Goal: Task Accomplishment & Management: Use online tool/utility

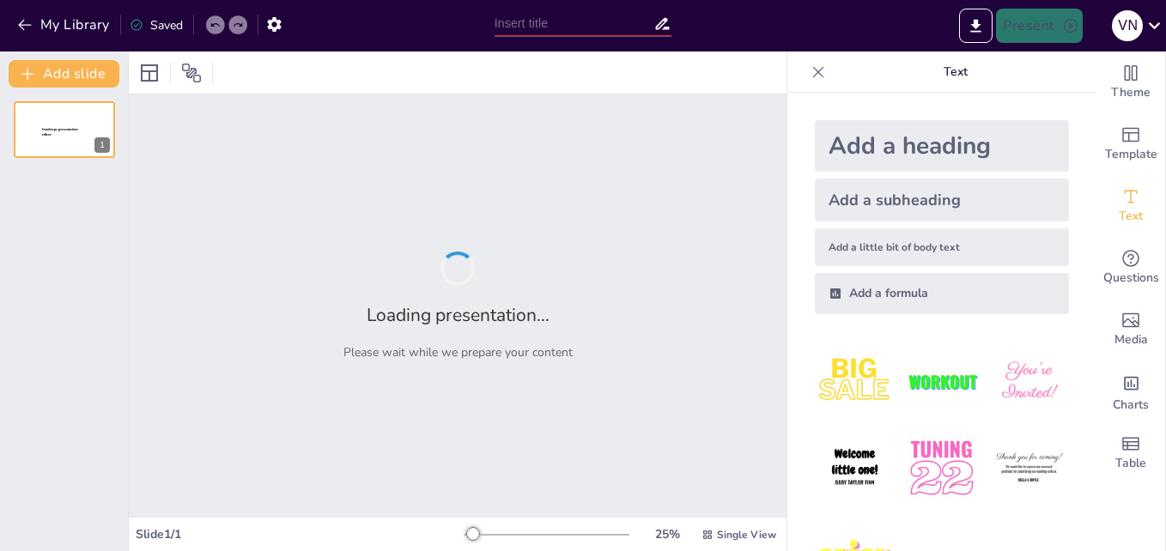
type input "Weekday and Weekend Activities."
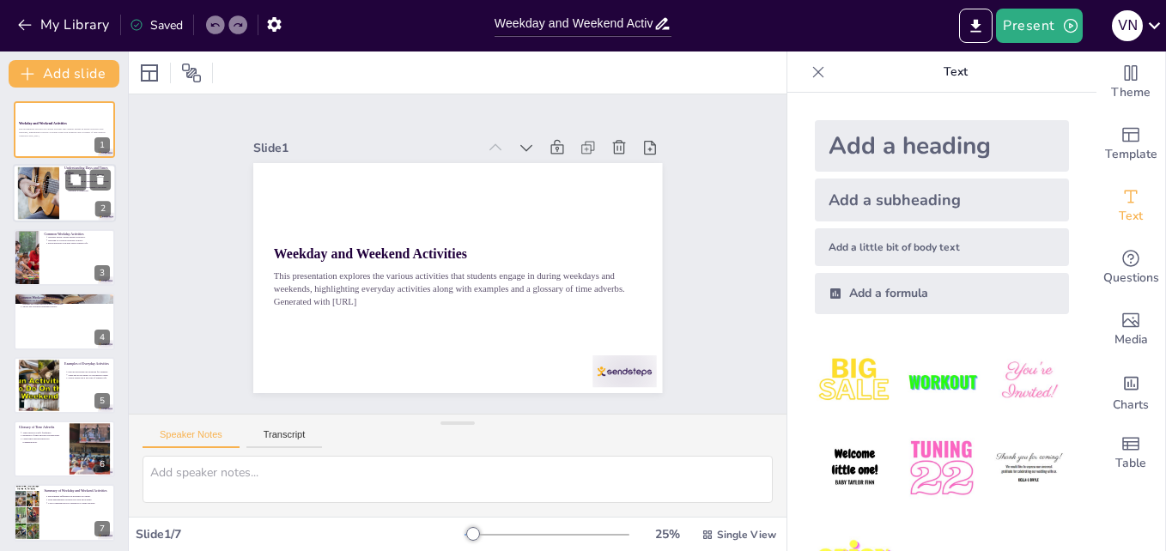
click at [51, 197] on div at bounding box center [38, 193] width 78 height 52
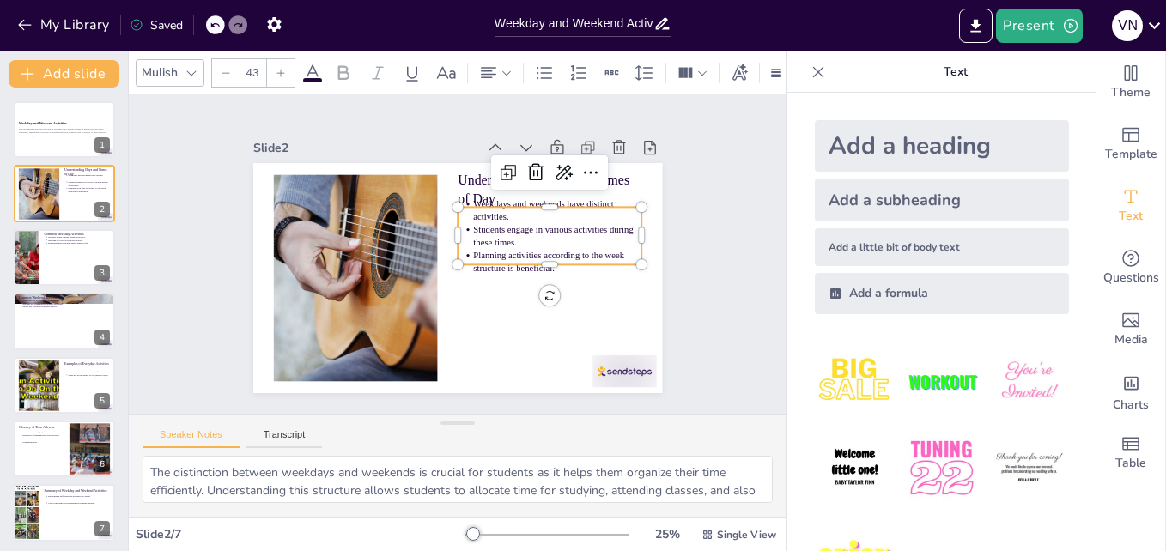
click at [479, 248] on p "Students engage in various activities during these times." at bounding box center [531, 323] width 120 height 151
click at [44, 319] on div at bounding box center [64, 321] width 103 height 58
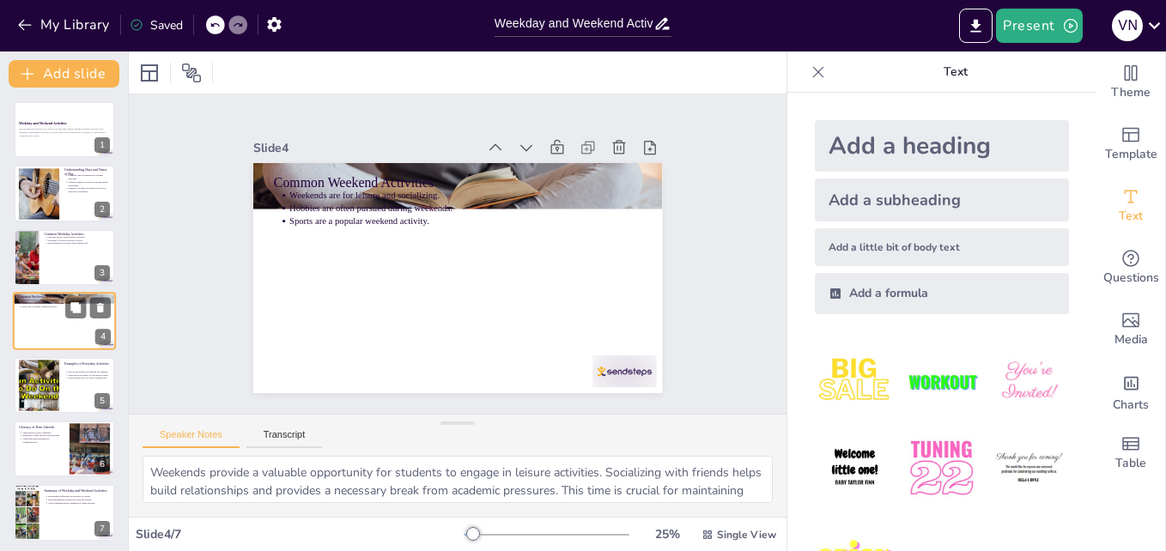
scroll to position [2, 0]
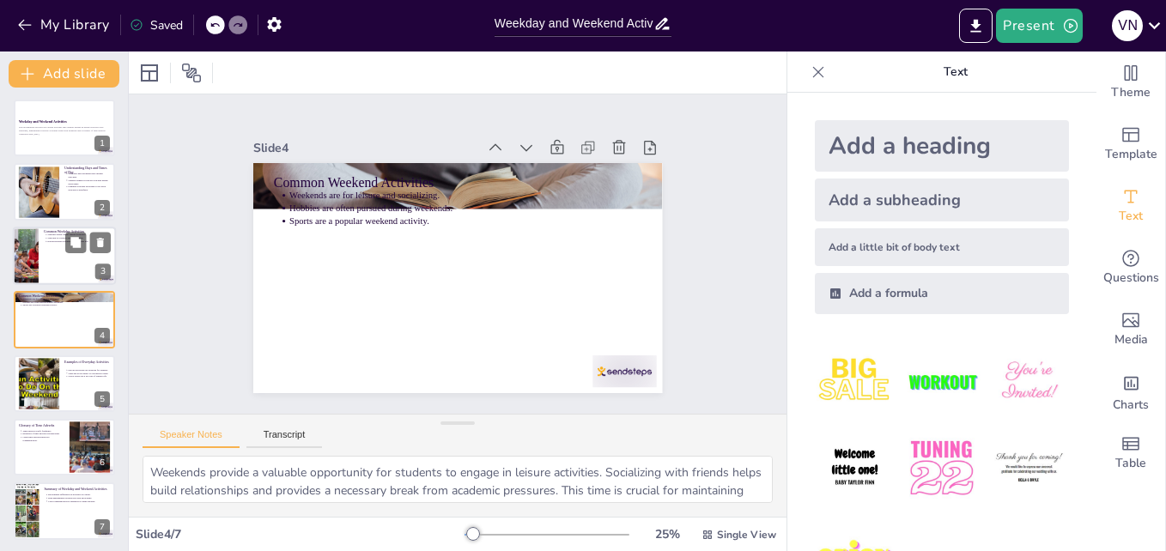
click at [39, 258] on div at bounding box center [64, 256] width 103 height 58
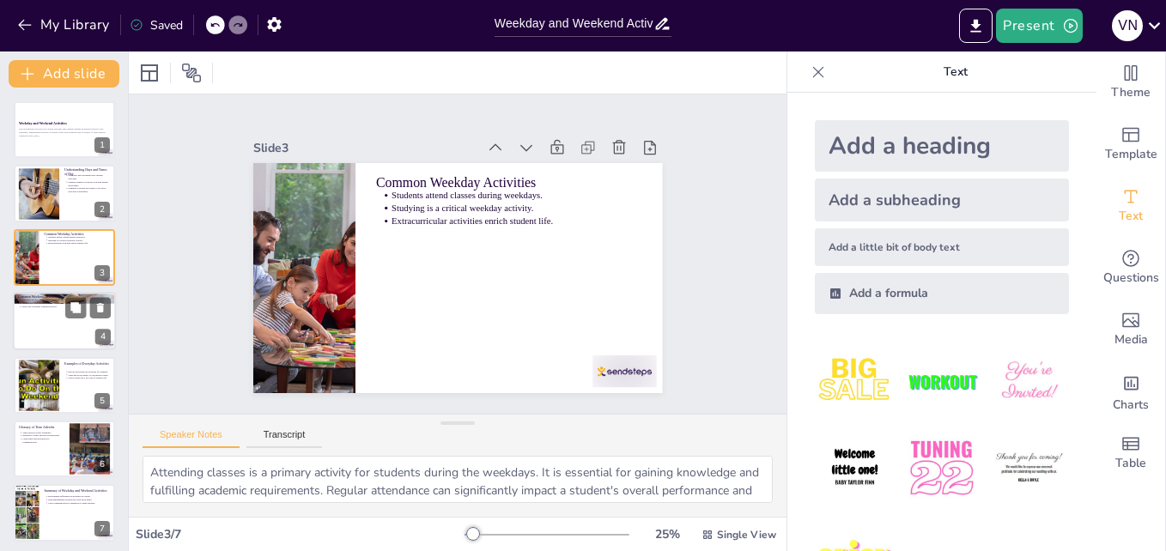
scroll to position [4, 0]
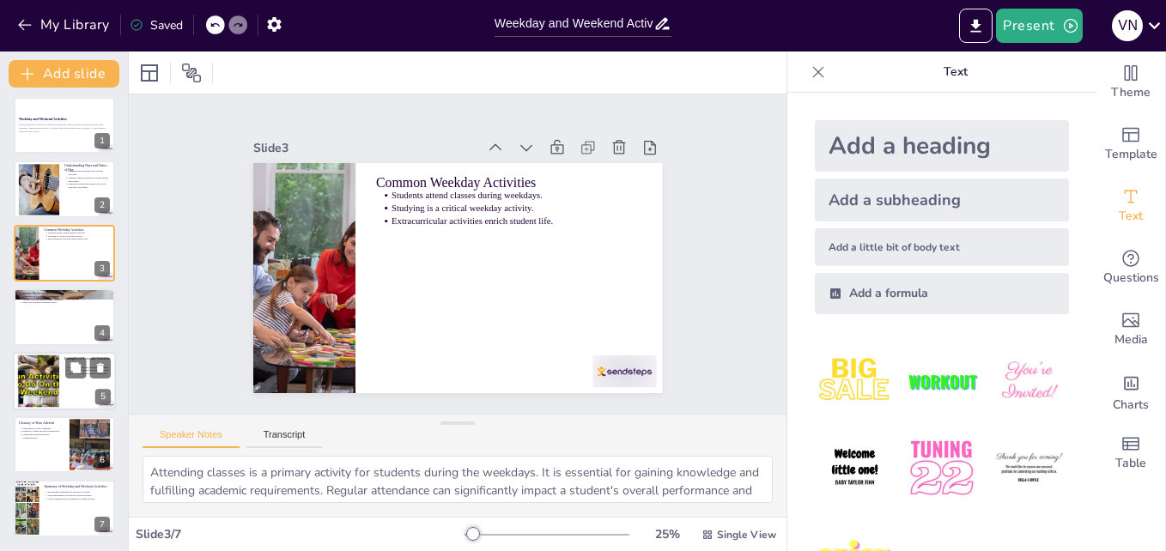
click at [46, 389] on div at bounding box center [38, 381] width 105 height 52
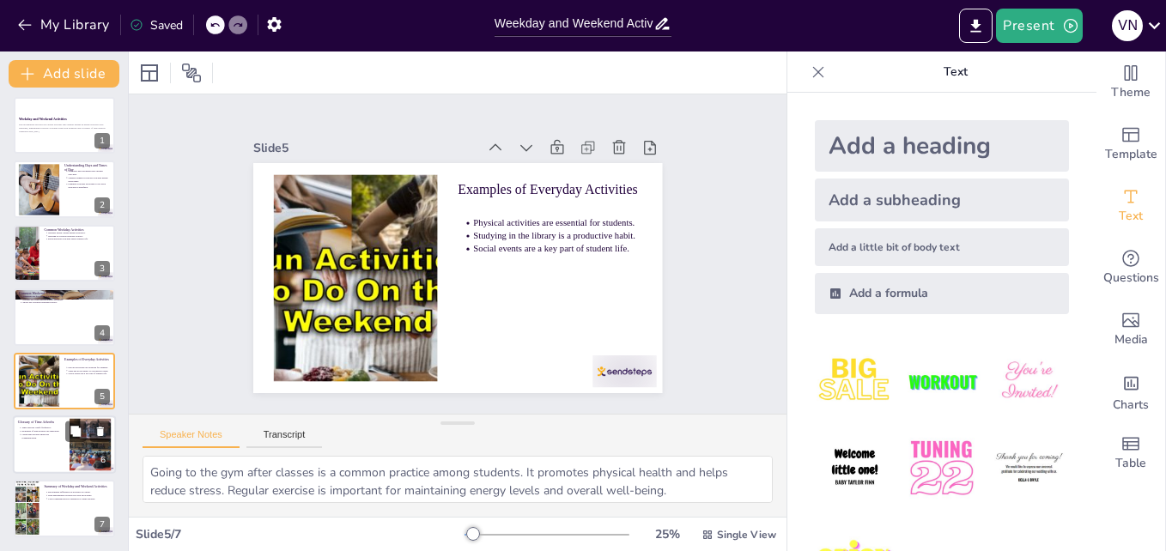
click at [48, 429] on p "Examples of time adverbs are important." at bounding box center [42, 430] width 43 height 3
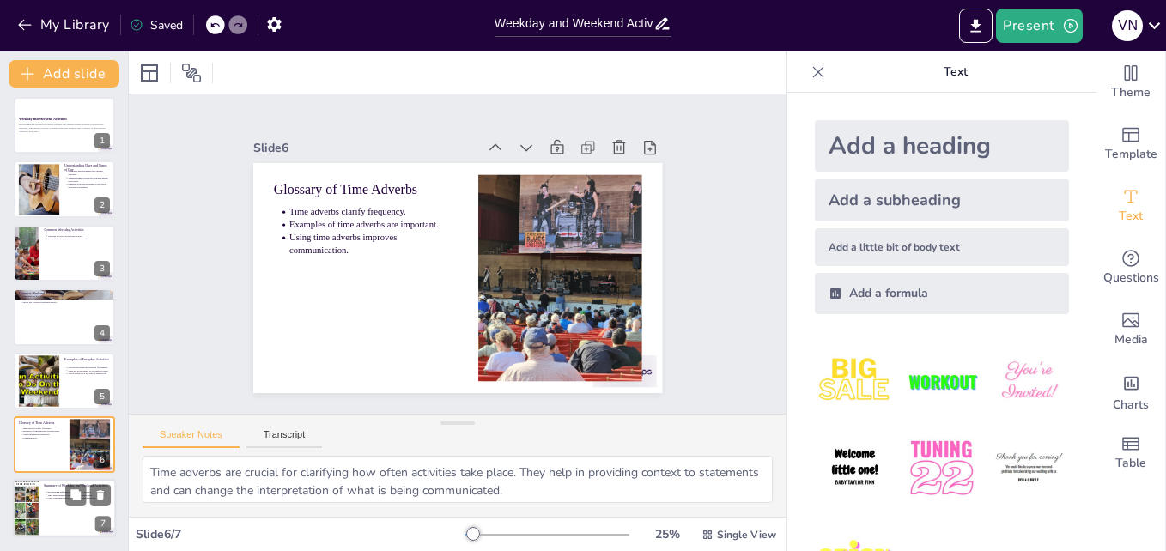
click at [41, 492] on div at bounding box center [64, 509] width 103 height 58
type textarea "Recognizing the differences in activities between weekdays and weekends is esse…"
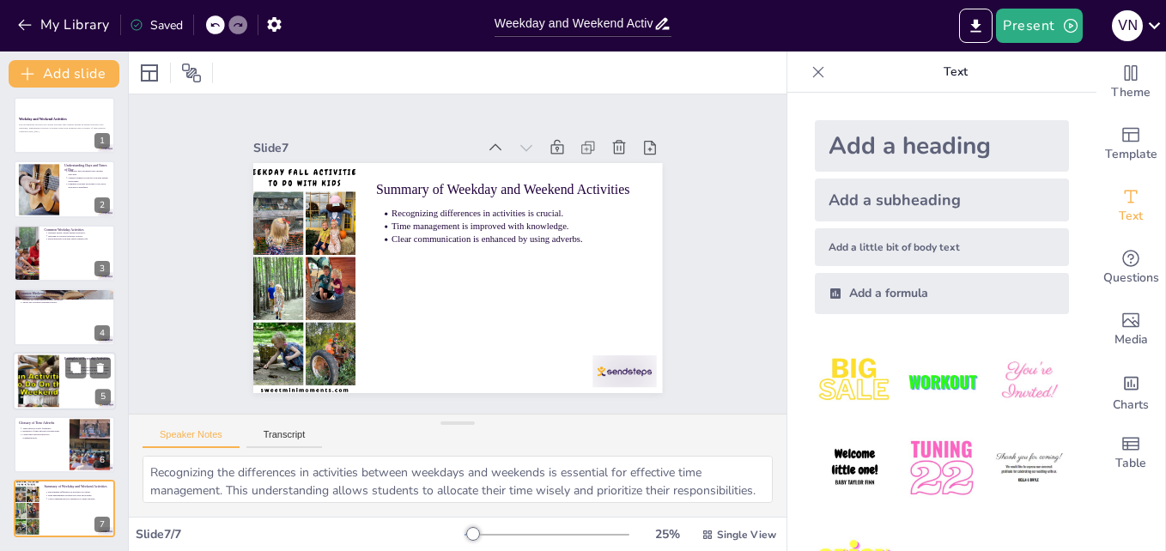
scroll to position [0, 0]
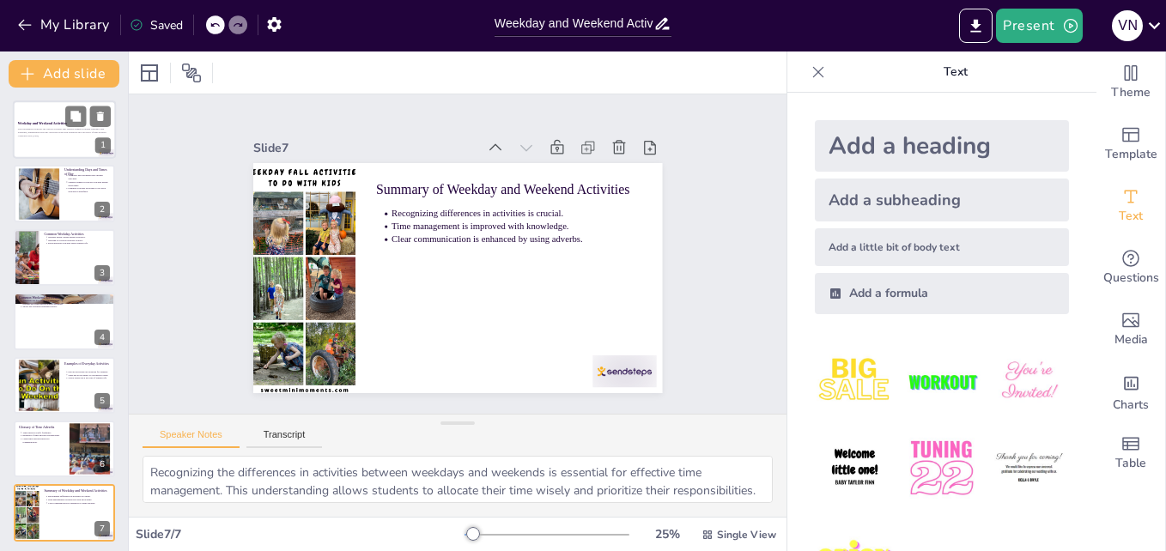
click at [41, 128] on p "This presentation explores the various activities that students engage in durin…" at bounding box center [64, 131] width 93 height 7
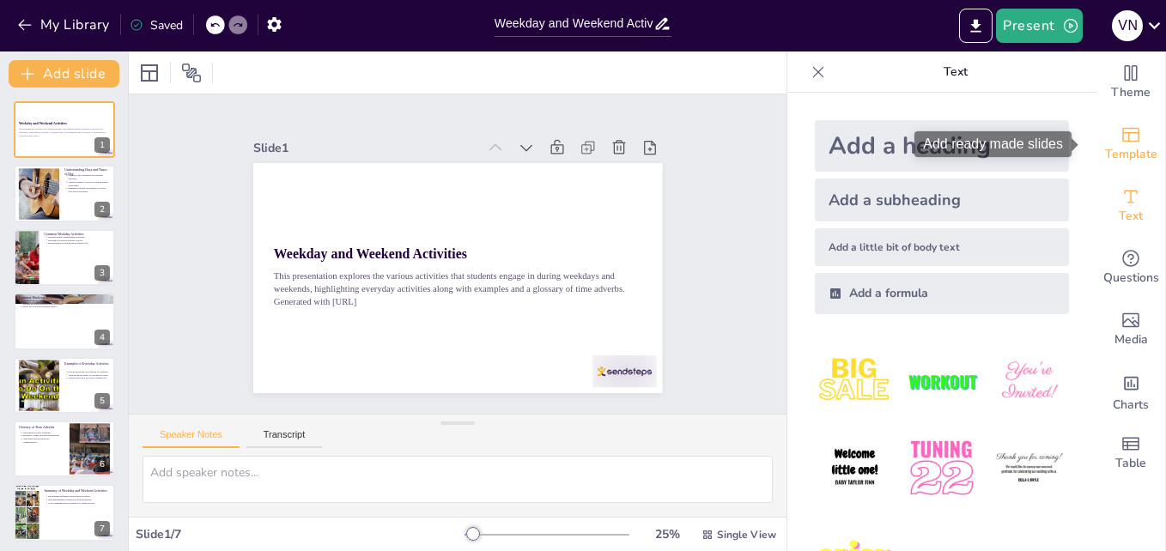
click at [1124, 148] on span "Template" at bounding box center [1131, 154] width 52 height 19
